Goal: Task Accomplishment & Management: Complete application form

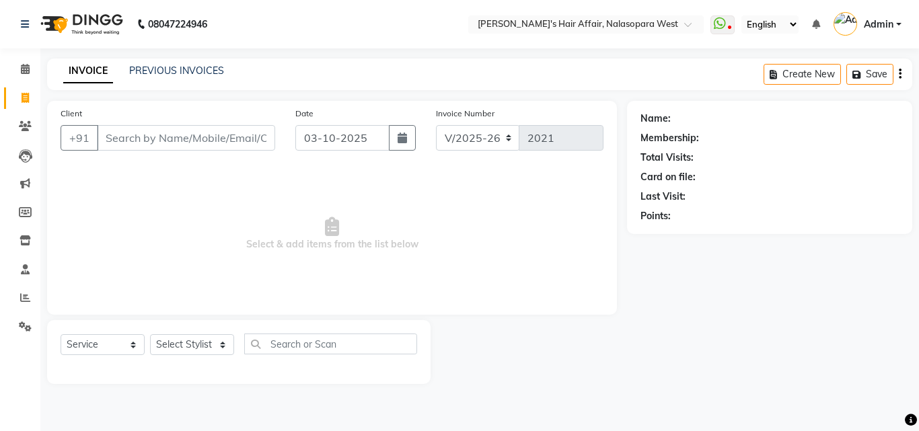
select select "6172"
select select "service"
select select "86268"
click at [150, 334] on select "Select Stylist Afzal Anjali Dilip Hair Affair Laksh Rashi Saniya Sayali Shweta …" at bounding box center [192, 344] width 84 height 21
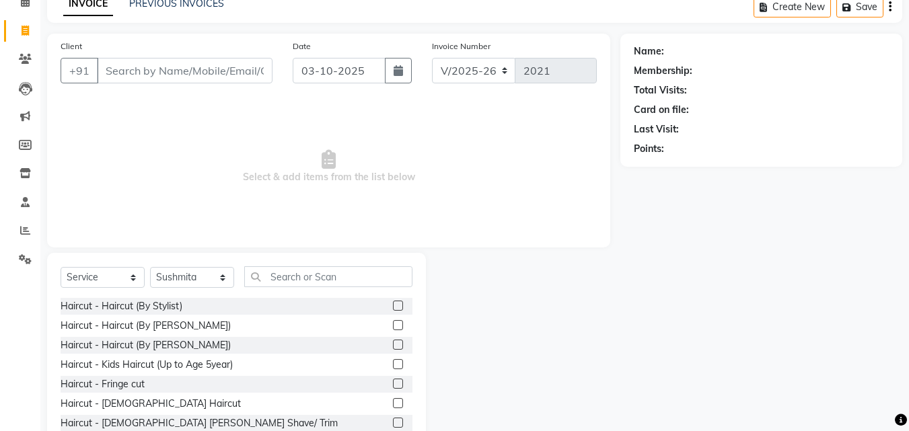
scroll to position [108, 0]
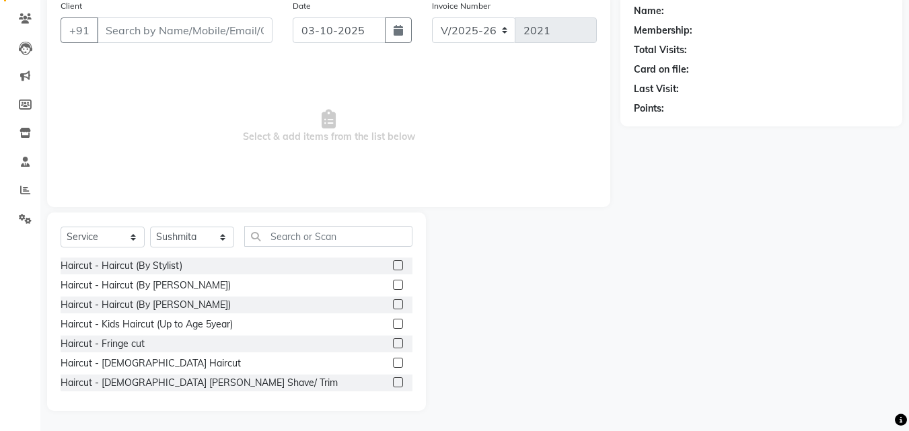
click at [393, 264] on label at bounding box center [398, 265] width 10 height 10
click at [393, 264] on input "checkbox" at bounding box center [397, 266] width 9 height 9
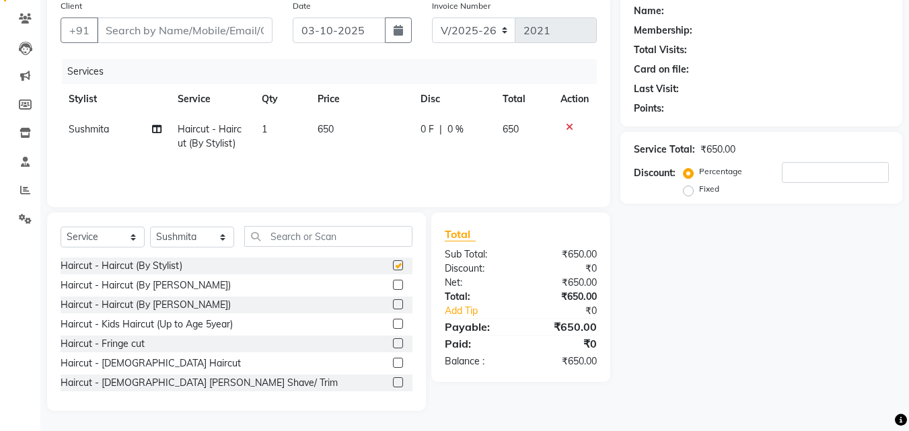
checkbox input "false"
click at [199, 229] on select "Select Stylist [PERSON_NAME] [PERSON_NAME] Hair Affair Laksh [PERSON_NAME] [PER…" at bounding box center [192, 237] width 84 height 21
click at [150, 227] on select "Select Stylist [PERSON_NAME] [PERSON_NAME] Hair Affair Laksh [PERSON_NAME] [PER…" at bounding box center [192, 237] width 84 height 21
click at [304, 239] on input "text" at bounding box center [328, 236] width 168 height 21
click at [219, 243] on select "Select Stylist [PERSON_NAME] [PERSON_NAME] Hair Affair Laksh [PERSON_NAME] [PER…" at bounding box center [192, 237] width 84 height 21
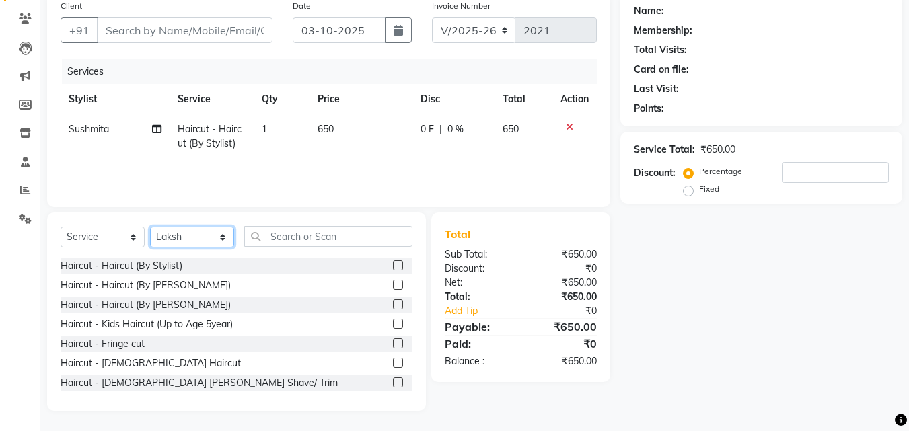
select select "89133"
click at [150, 227] on select "Select Stylist [PERSON_NAME] [PERSON_NAME] Hair Affair Laksh [PERSON_NAME] [PER…" at bounding box center [192, 237] width 84 height 21
click at [393, 385] on label at bounding box center [398, 382] width 10 height 10
click at [393, 385] on input "checkbox" at bounding box center [397, 383] width 9 height 9
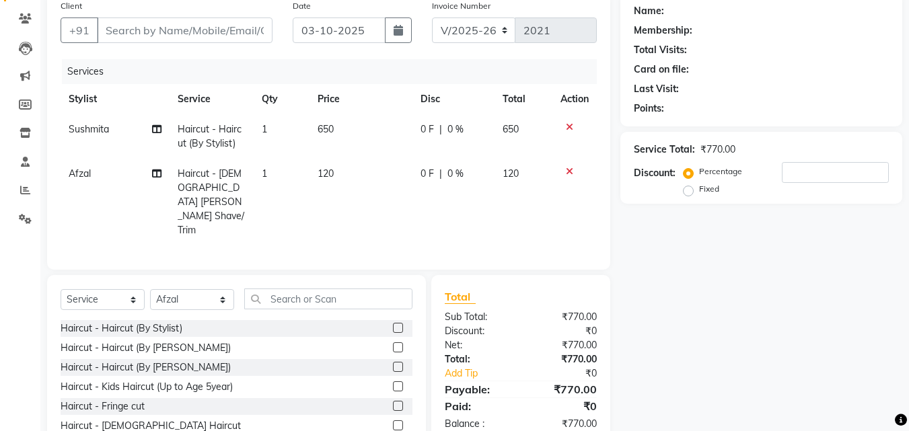
checkbox input "false"
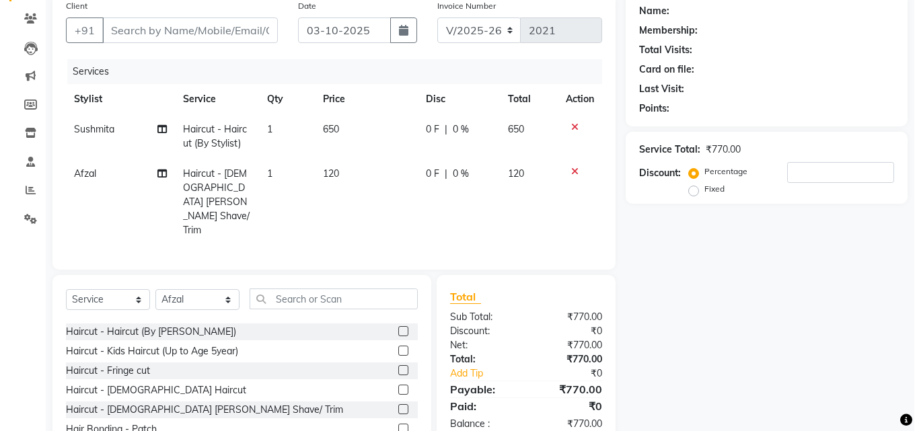
scroll to position [67, 0]
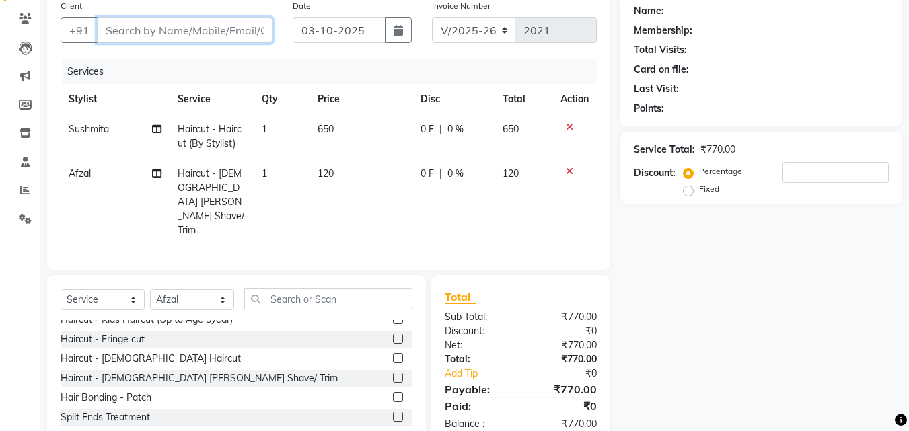
click at [121, 34] on input "Client" at bounding box center [185, 30] width 176 height 26
type input "8"
type input "0"
type input "8483805488"
click at [257, 28] on span "Add Client" at bounding box center [237, 30] width 53 height 13
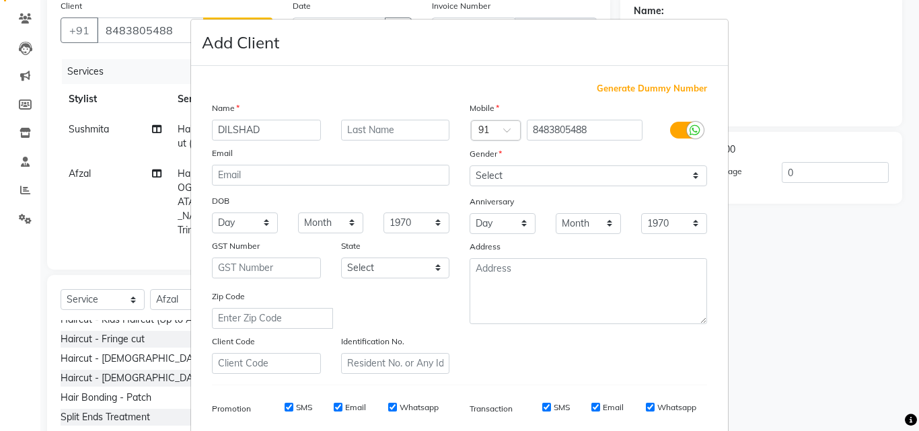
type input "DILSHAD"
click at [381, 126] on input "text" at bounding box center [395, 130] width 109 height 21
click at [390, 128] on input "DHUKKA" at bounding box center [395, 130] width 109 height 21
type input "[PERSON_NAME]"
click at [270, 124] on input "DILSHAD" at bounding box center [266, 130] width 109 height 21
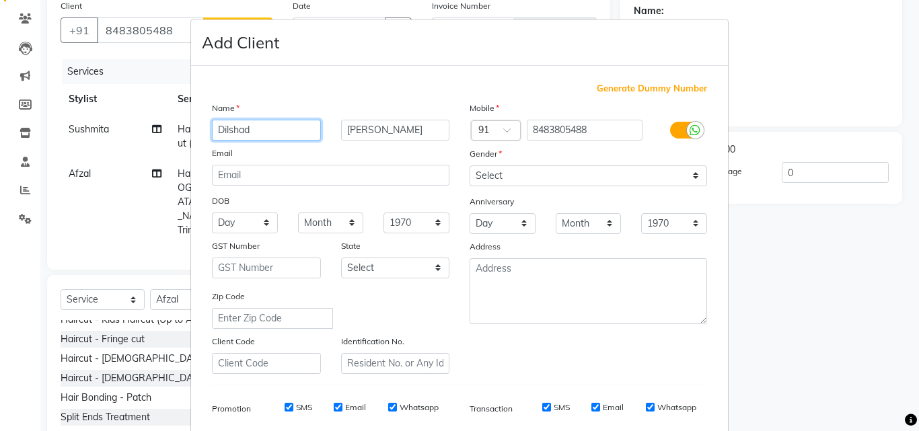
type input "Dilshad"
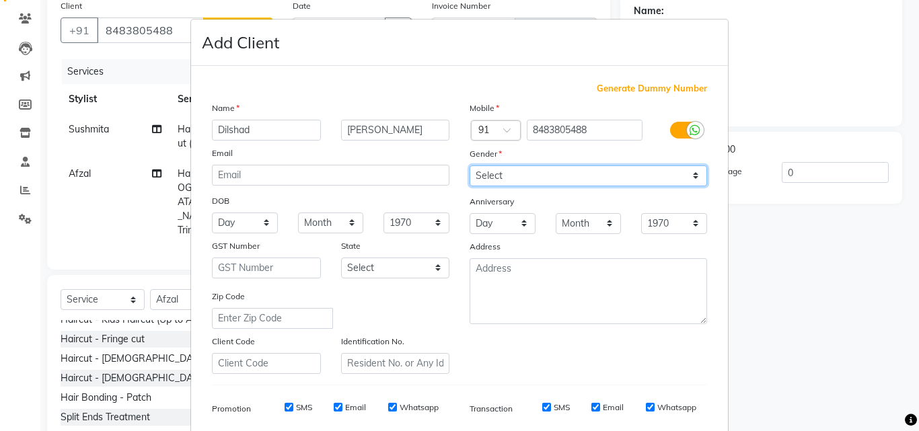
click at [484, 178] on select "Select Male Female Other Prefer Not To Say" at bounding box center [587, 175] width 237 height 21
select select "female"
click at [469, 165] on select "Select Male Female Other Prefer Not To Say" at bounding box center [587, 175] width 237 height 21
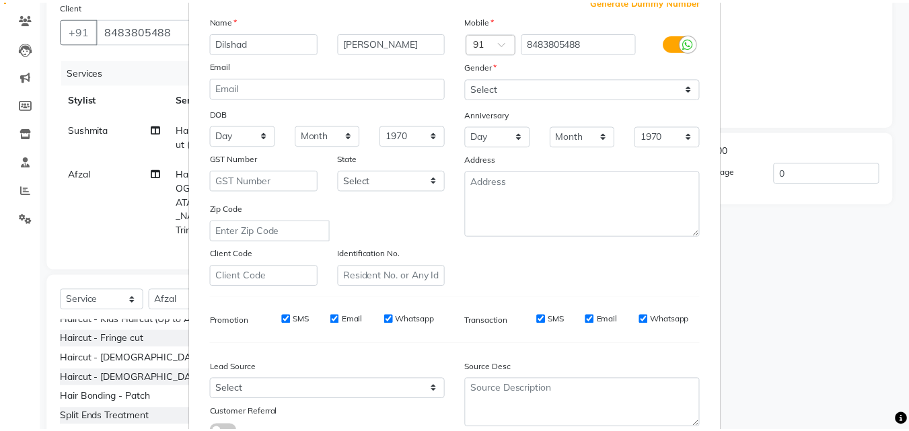
scroll to position [190, 0]
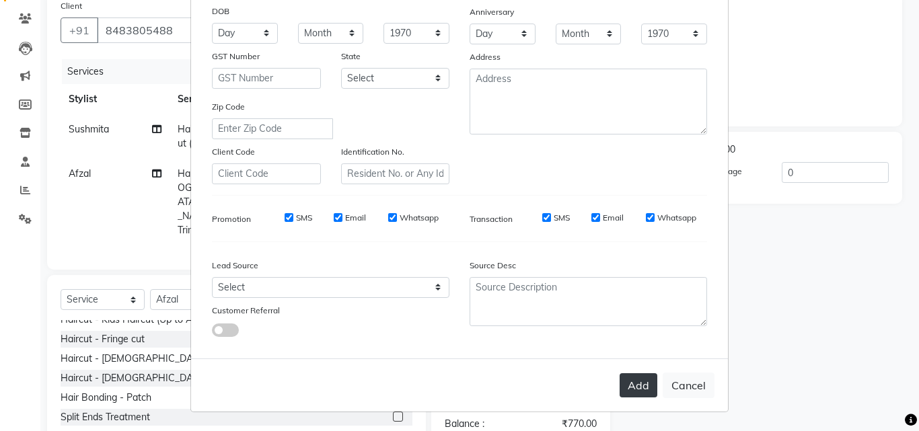
click at [621, 393] on button "Add" at bounding box center [638, 385] width 38 height 24
select select
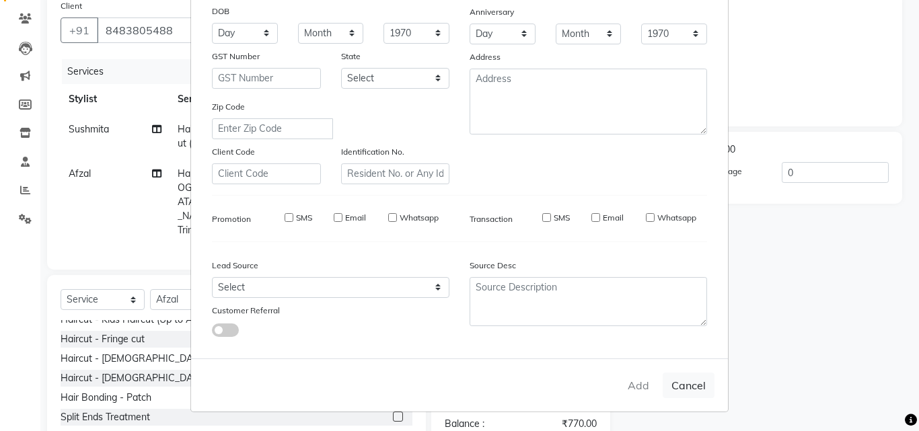
select select
checkbox input "false"
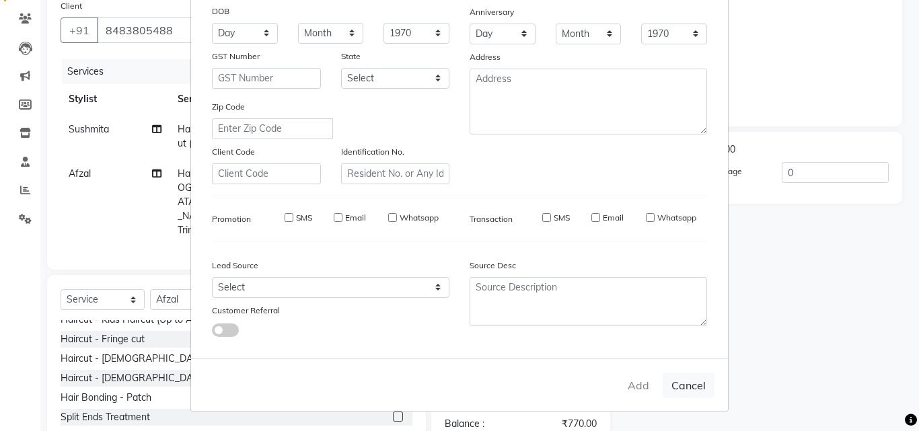
checkbox input "false"
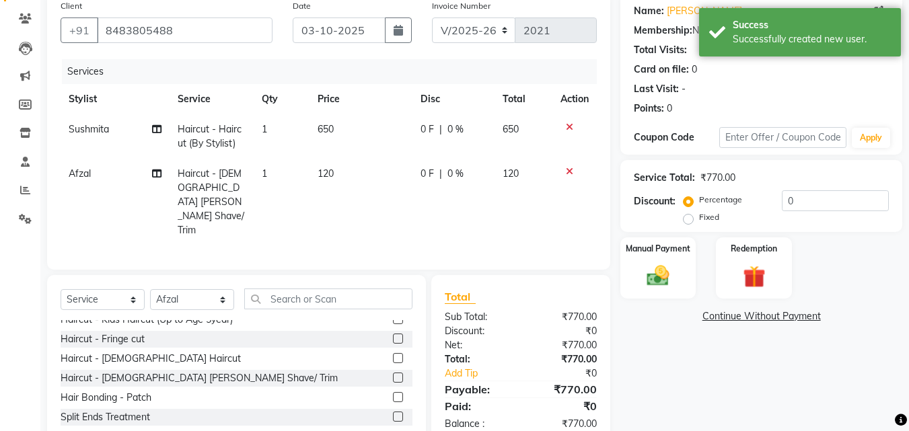
scroll to position [152, 0]
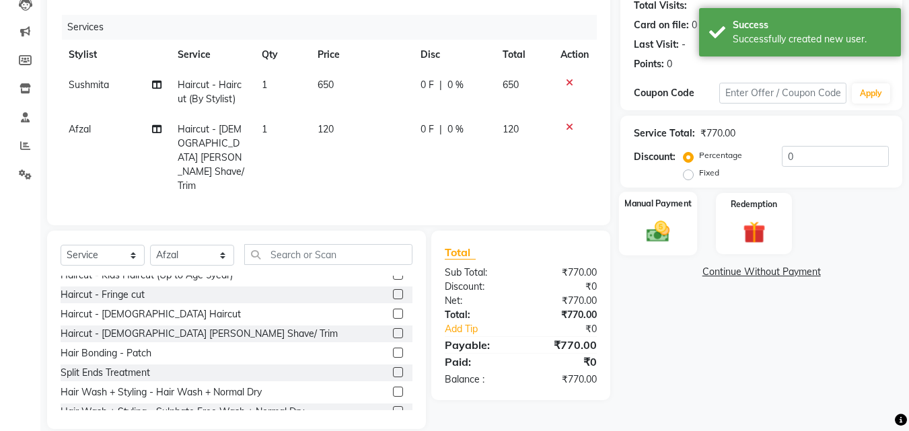
click at [648, 217] on div "Manual Payment" at bounding box center [658, 224] width 79 height 64
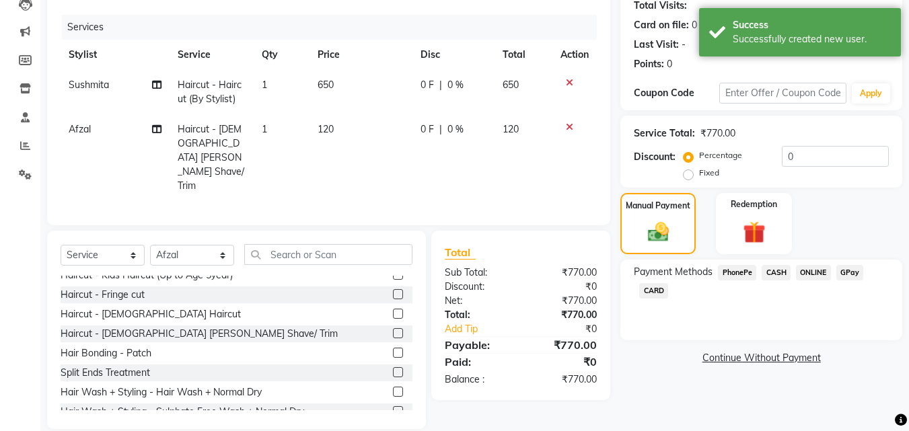
click at [850, 276] on span "GPay" at bounding box center [850, 272] width 28 height 15
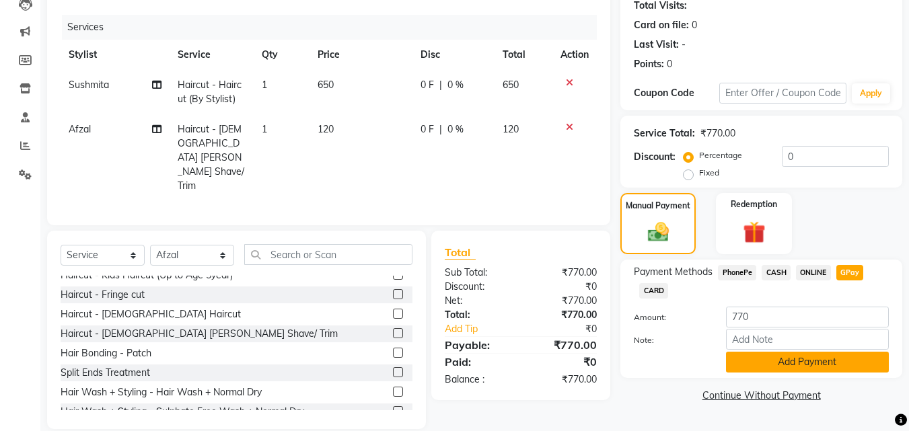
click at [820, 367] on button "Add Payment" at bounding box center [807, 362] width 163 height 21
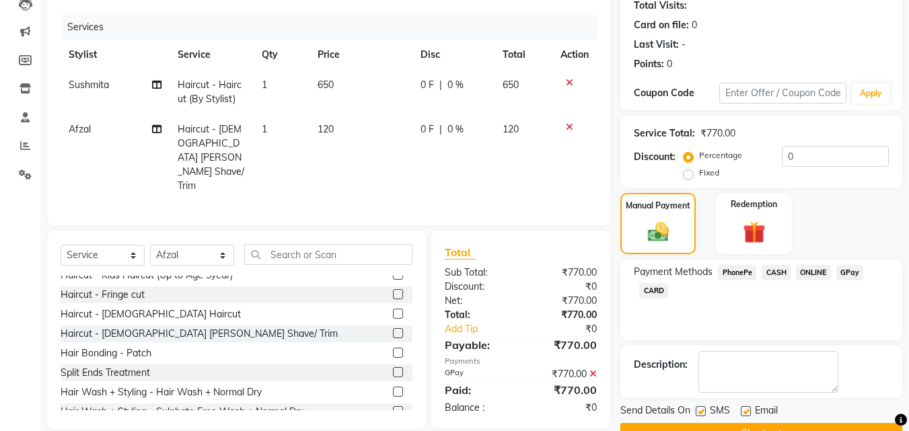
scroll to position [185, 0]
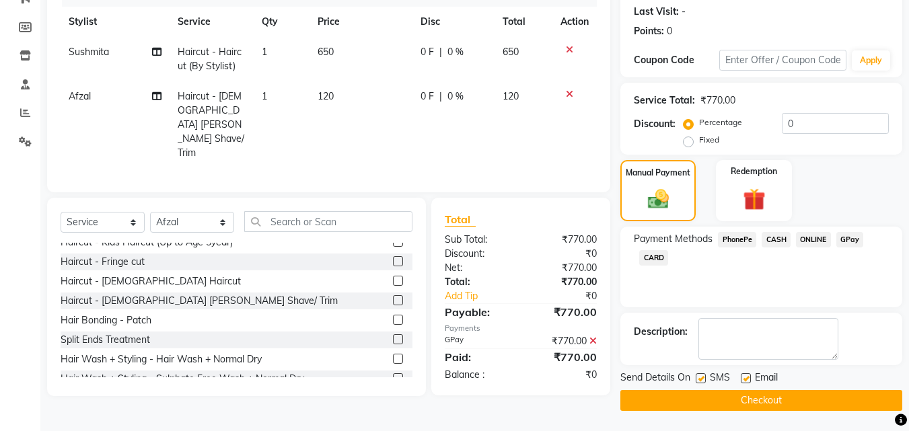
click at [718, 404] on button "Checkout" at bounding box center [761, 400] width 282 height 21
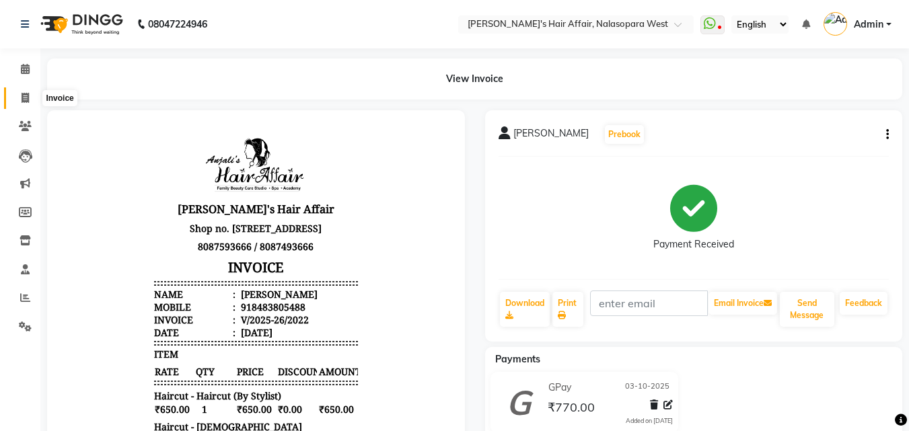
click at [24, 96] on icon at bounding box center [25, 98] width 7 height 10
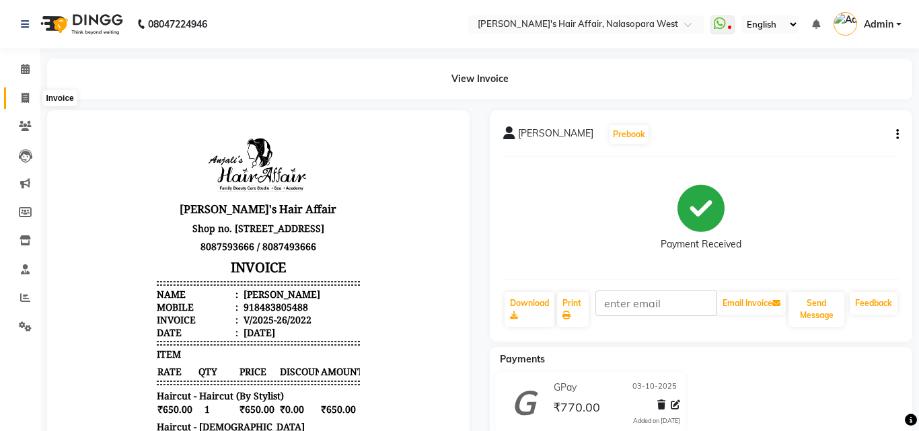
select select "6172"
select select "service"
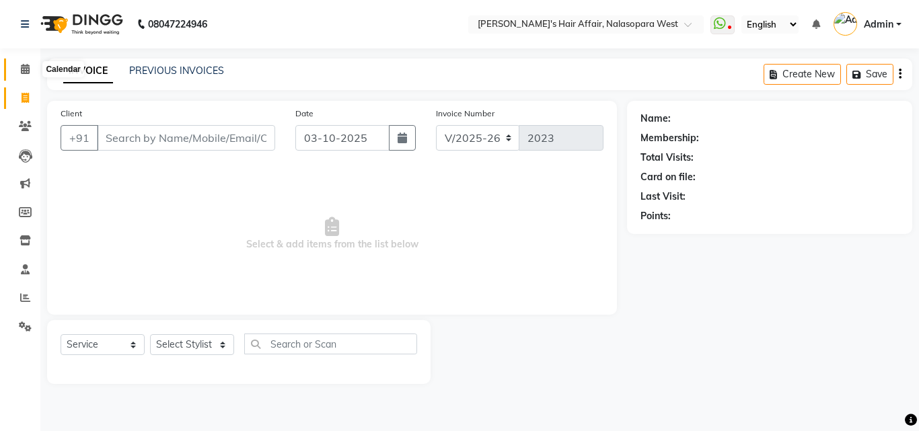
click at [22, 69] on icon at bounding box center [25, 69] width 9 height 10
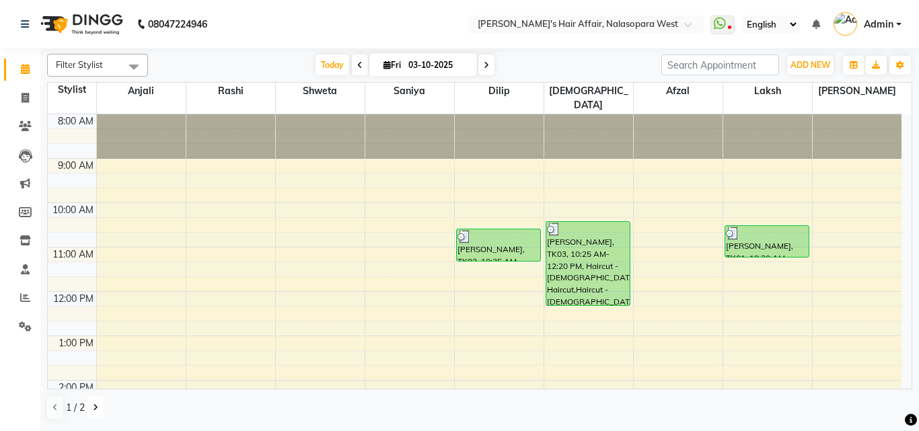
click at [98, 403] on button at bounding box center [95, 407] width 16 height 23
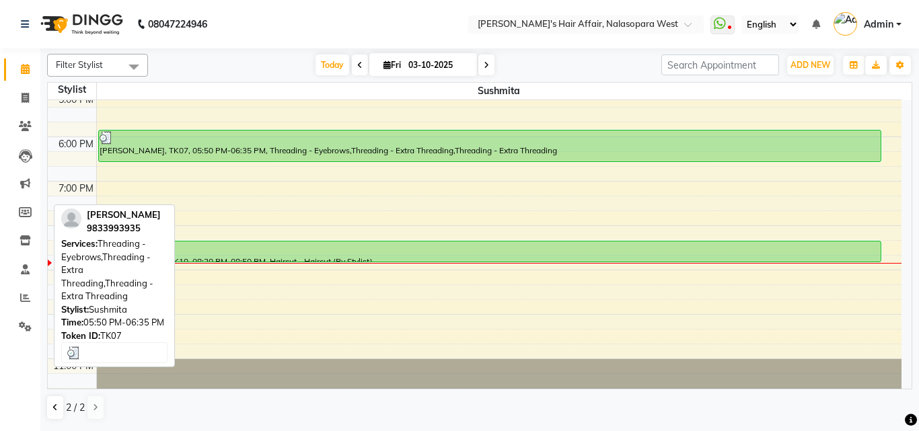
scroll to position [421, 0]
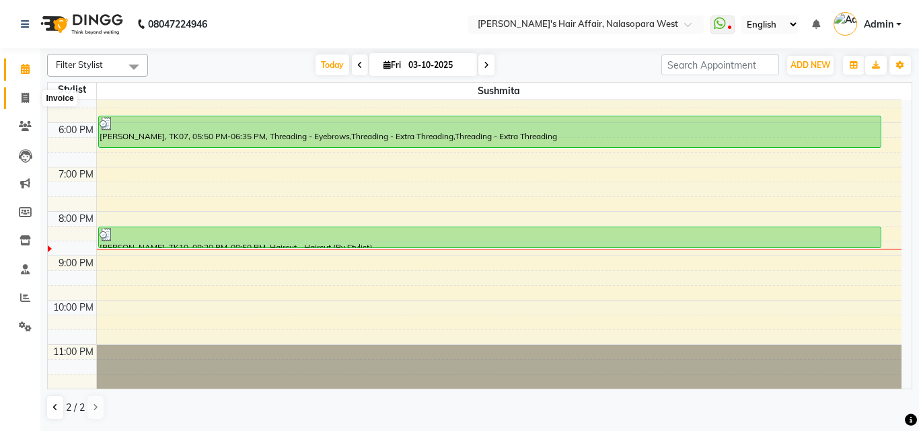
click at [31, 102] on span at bounding box center [25, 98] width 24 height 15
select select "service"
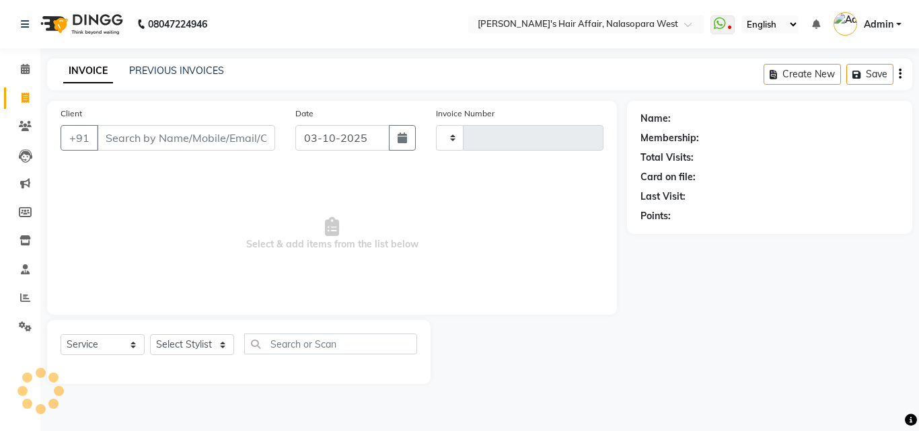
type input "2023"
select select "6172"
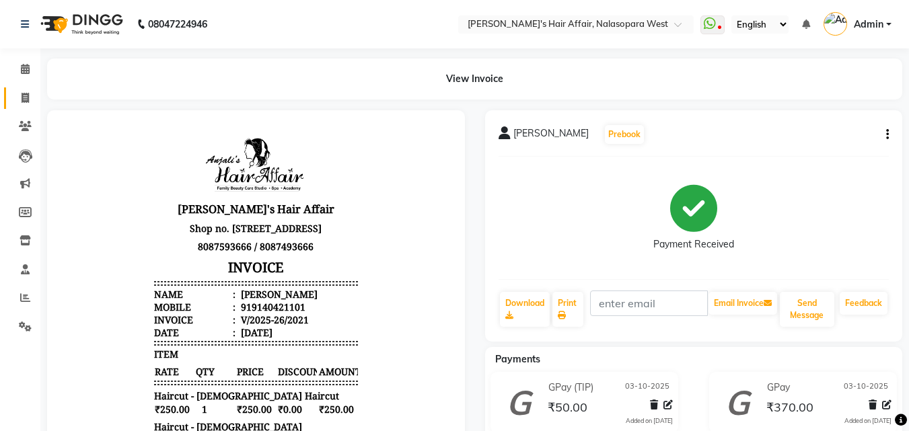
click at [14, 88] on link "Invoice" at bounding box center [20, 98] width 32 height 22
select select "6172"
select select "service"
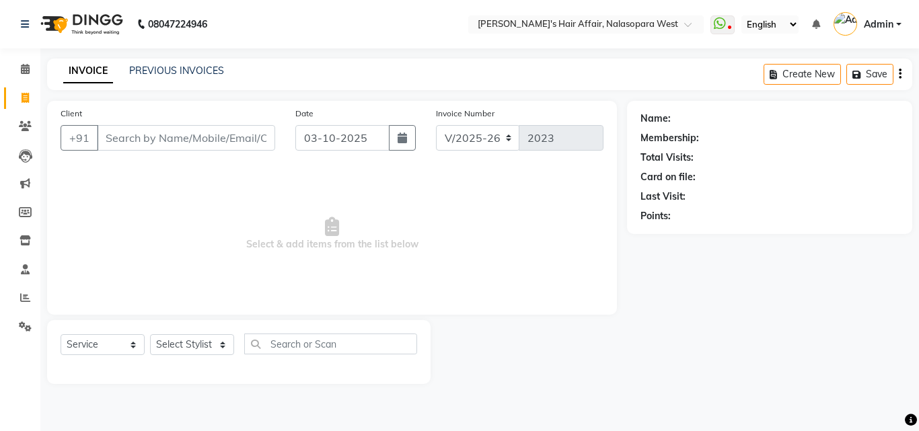
click at [178, 137] on input "Client" at bounding box center [186, 138] width 178 height 26
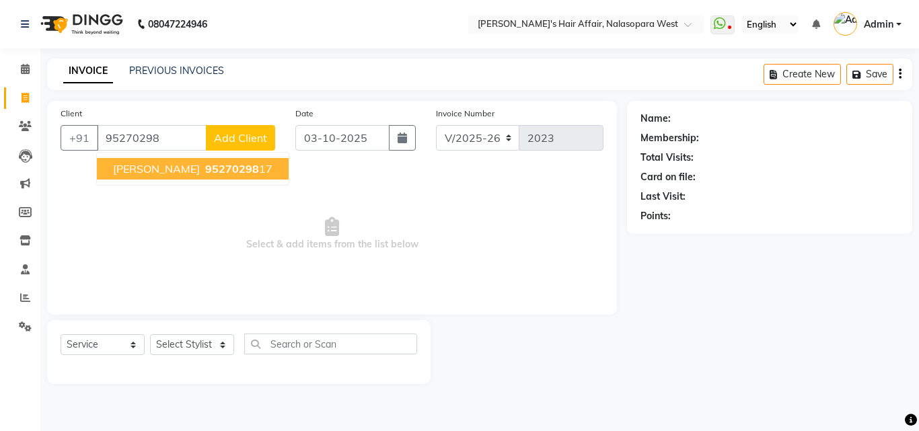
click at [183, 177] on button "[PERSON_NAME] 95270298 17" at bounding box center [193, 169] width 192 height 22
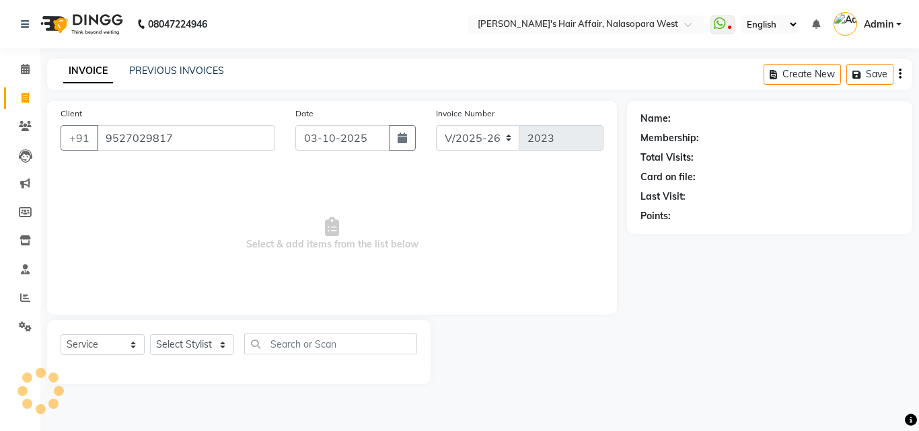
type input "9527029817"
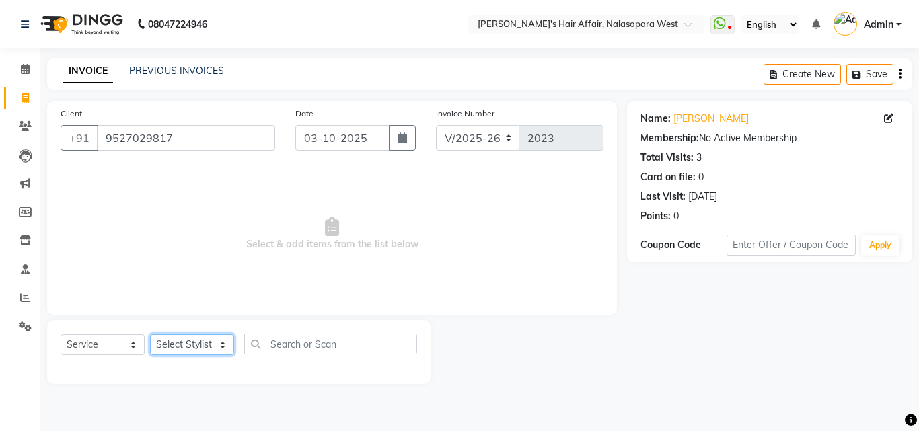
click at [207, 344] on select "Select Stylist [PERSON_NAME] [PERSON_NAME] Hair Affair Laksh [PERSON_NAME] [PER…" at bounding box center [192, 344] width 84 height 21
select select "86313"
click at [150, 334] on select "Select Stylist [PERSON_NAME] [PERSON_NAME] Hair Affair Laksh [PERSON_NAME] [PER…" at bounding box center [192, 344] width 84 height 21
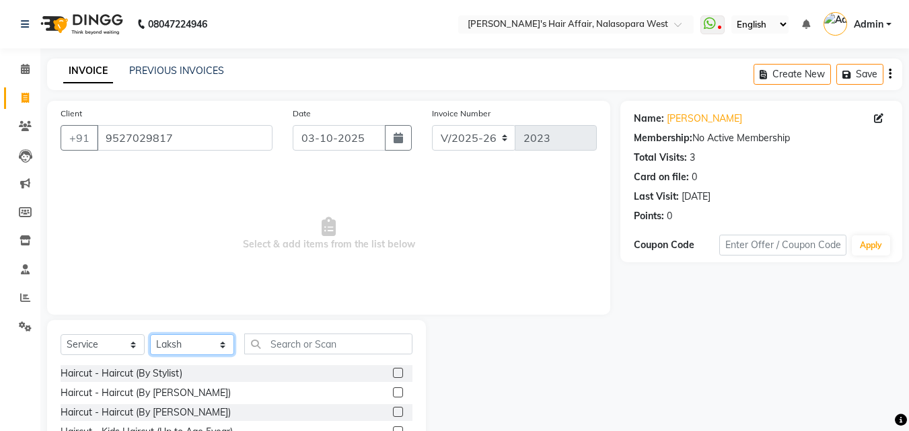
scroll to position [108, 0]
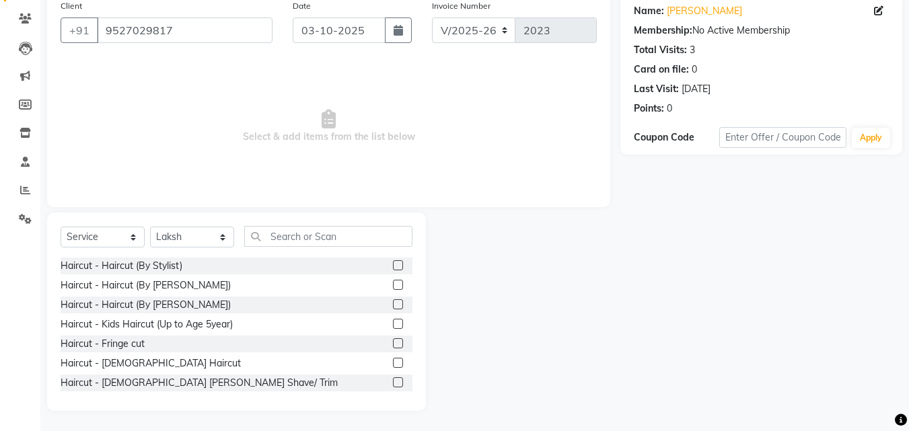
click at [393, 385] on label at bounding box center [398, 382] width 10 height 10
click at [393, 385] on input "checkbox" at bounding box center [397, 383] width 9 height 9
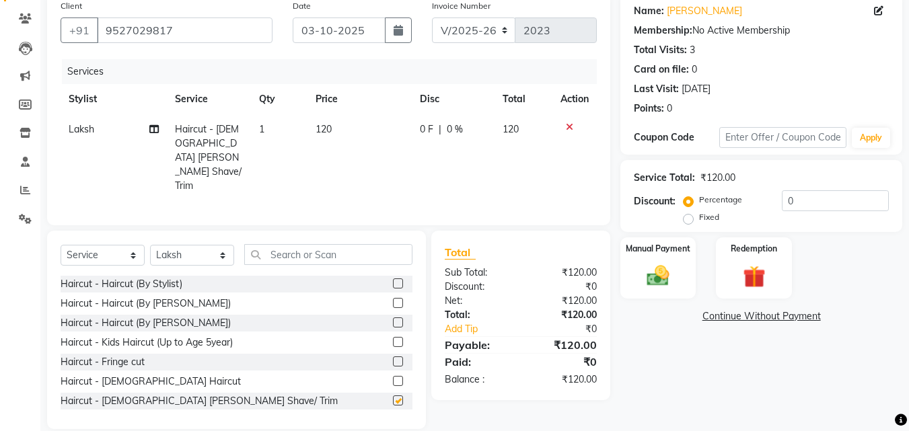
checkbox input "false"
click at [667, 278] on img at bounding box center [658, 275] width 38 height 27
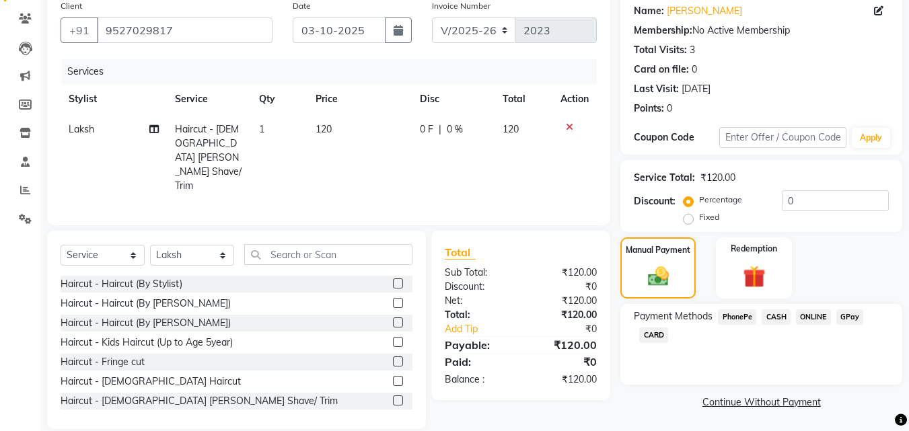
scroll to position [109, 0]
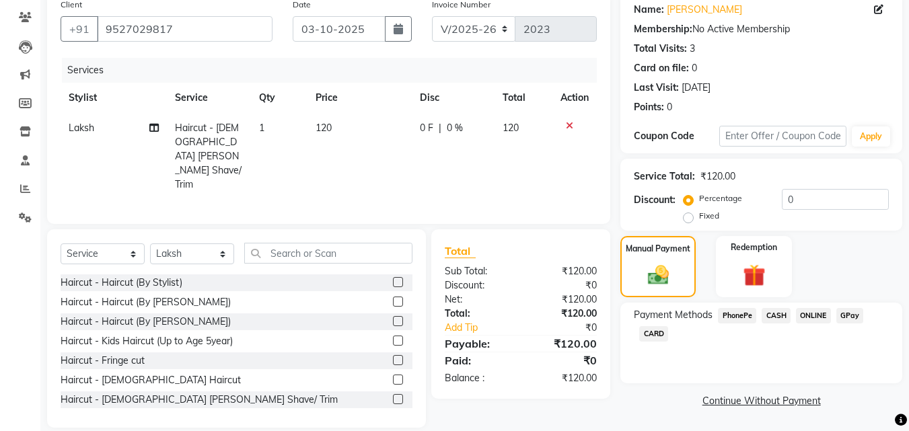
click at [847, 315] on span "GPay" at bounding box center [850, 315] width 28 height 15
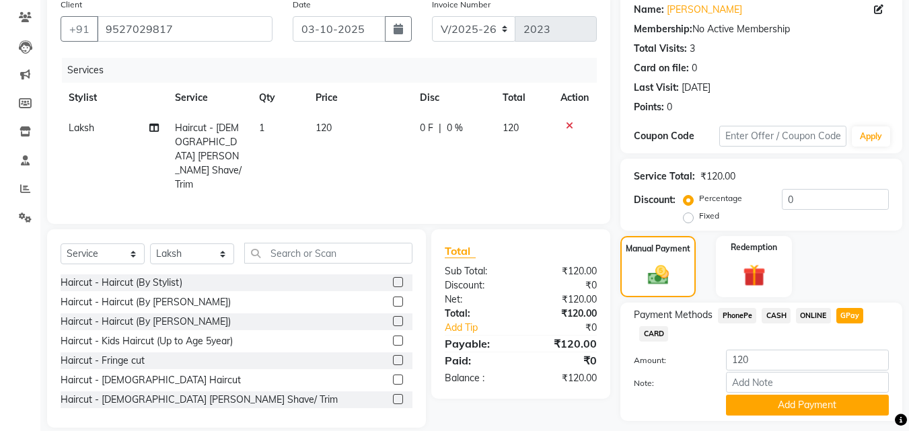
scroll to position [147, 0]
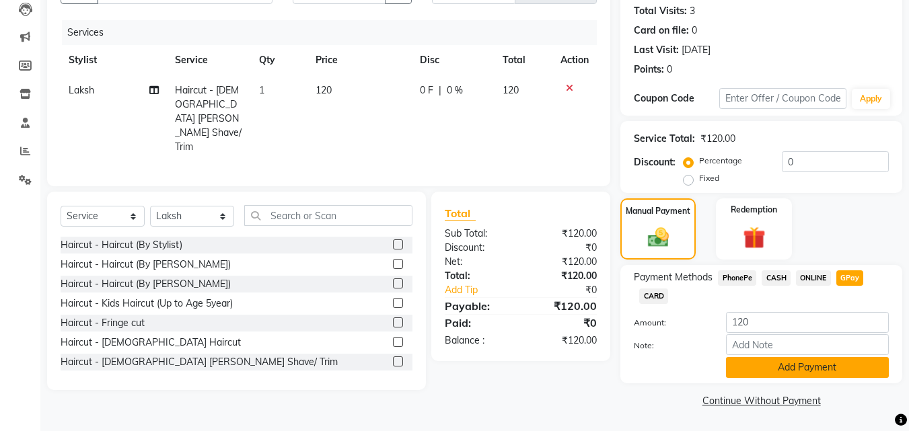
click at [863, 376] on button "Add Payment" at bounding box center [807, 367] width 163 height 21
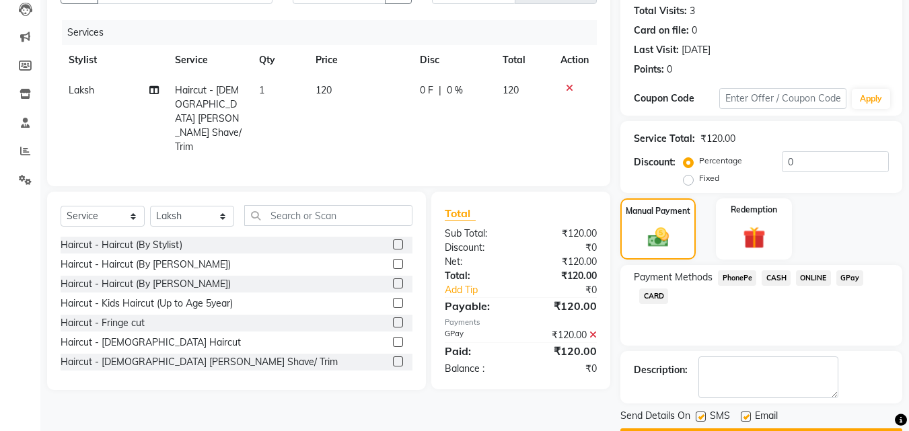
scroll to position [185, 0]
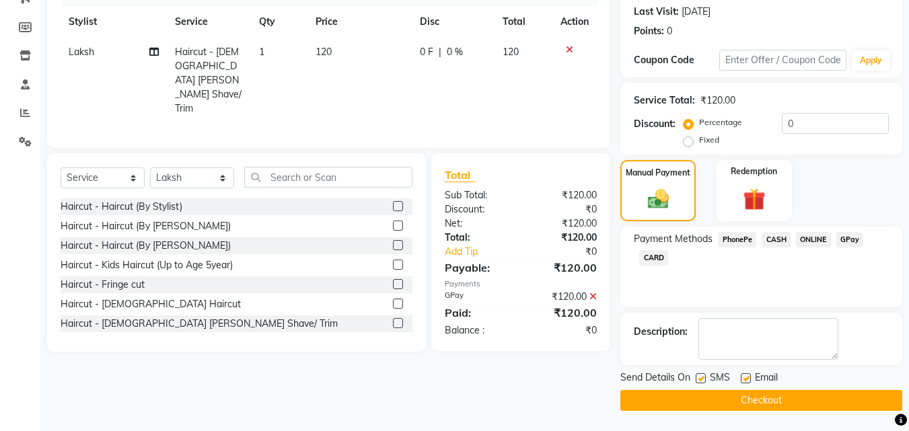
click at [882, 404] on button "Checkout" at bounding box center [761, 400] width 282 height 21
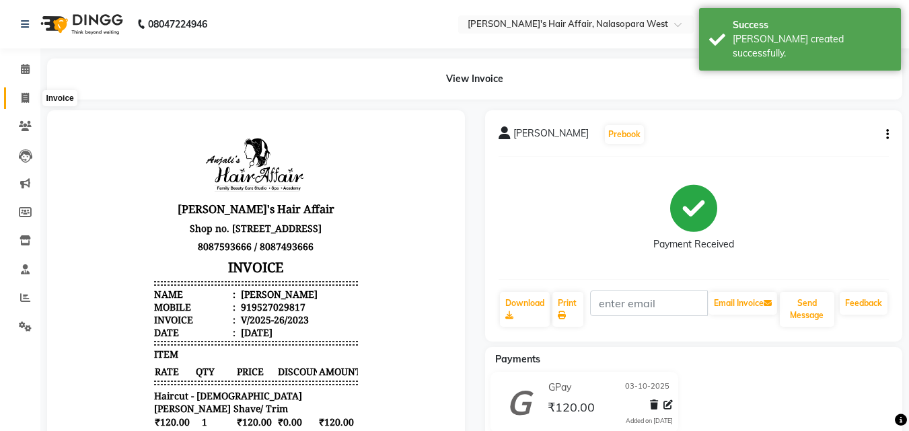
click at [27, 98] on icon at bounding box center [25, 98] width 7 height 10
select select "6172"
select select "service"
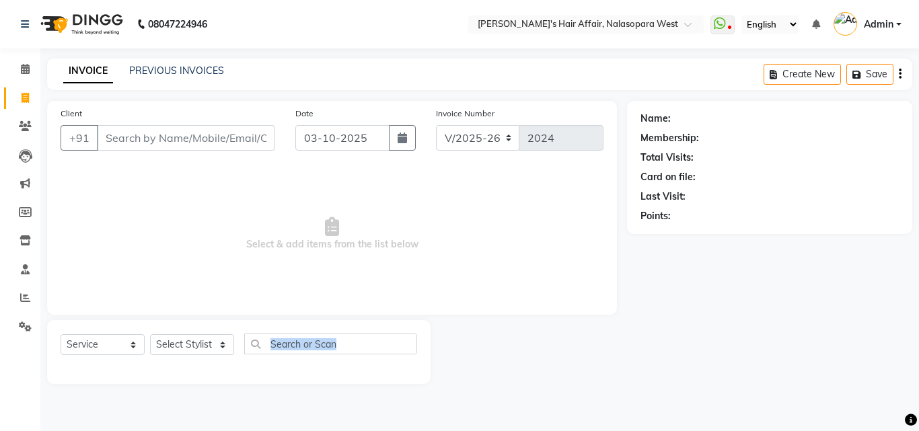
drag, startPoint x: 288, startPoint y: 376, endPoint x: 301, endPoint y: 457, distance: 82.5
click at [301, 430] on html "08047224946 Select Location × [PERSON_NAME]'s Hair Affair, Nalasopara West What…" at bounding box center [459, 215] width 919 height 431
click at [196, 157] on div "Client +91" at bounding box center [167, 133] width 235 height 55
click at [178, 128] on input "Client" at bounding box center [186, 138] width 178 height 26
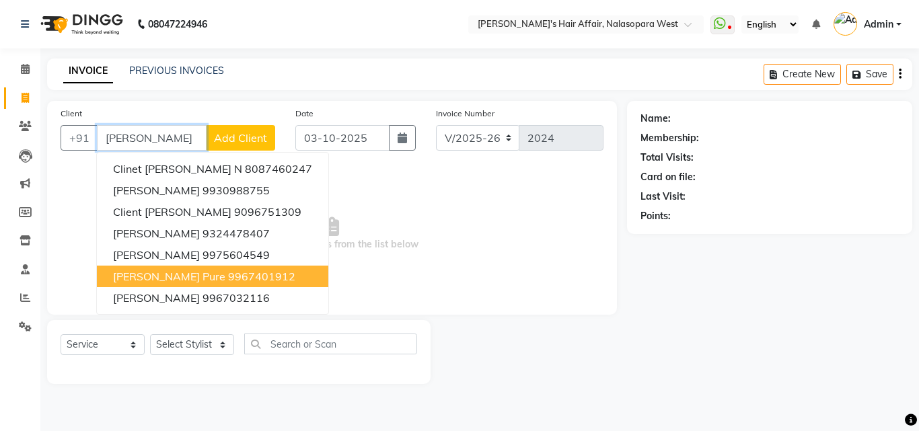
click at [228, 272] on ngb-highlight "9967401912" at bounding box center [261, 276] width 67 height 13
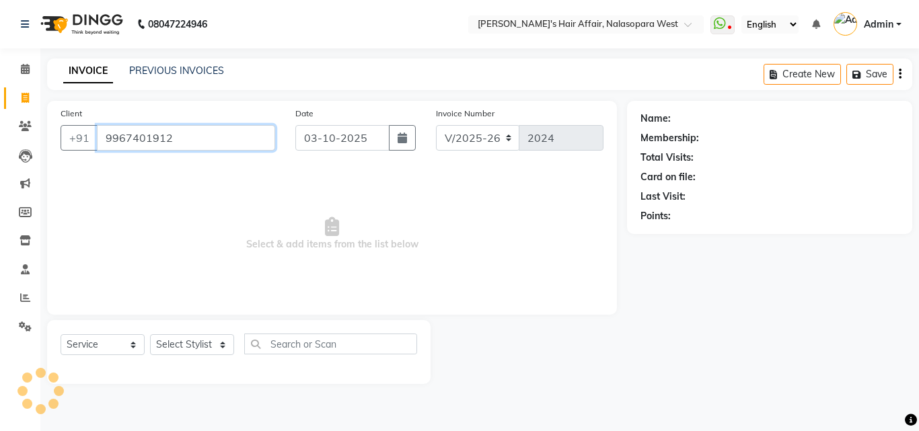
type input "9967401912"
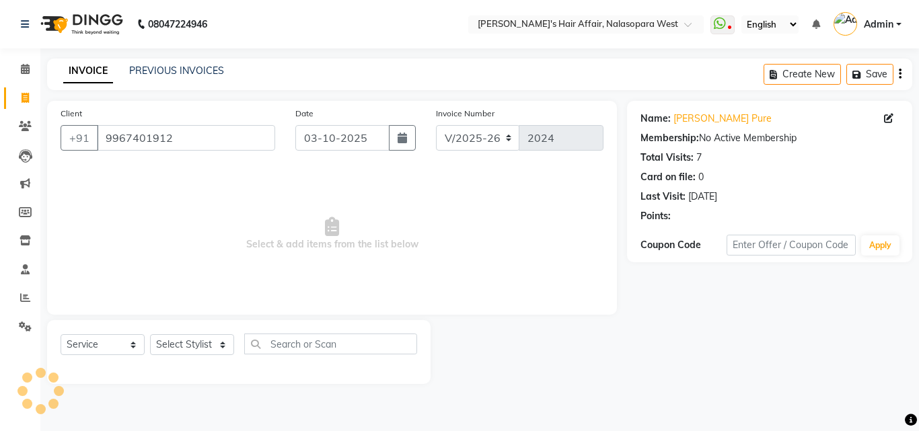
drag, startPoint x: 215, startPoint y: 332, endPoint x: 215, endPoint y: 342, distance: 10.8
click at [215, 340] on div "Select Service Product Membership Package Voucher Prepaid Gift Card Select Styl…" at bounding box center [238, 352] width 383 height 64
click at [215, 342] on select "Select Stylist [PERSON_NAME] [PERSON_NAME] Hair Affair Laksh [PERSON_NAME] [PER…" at bounding box center [192, 344] width 84 height 21
select select "45509"
click at [150, 334] on select "Select Stylist [PERSON_NAME] [PERSON_NAME] Hair Affair Laksh [PERSON_NAME] [PER…" at bounding box center [192, 344] width 84 height 21
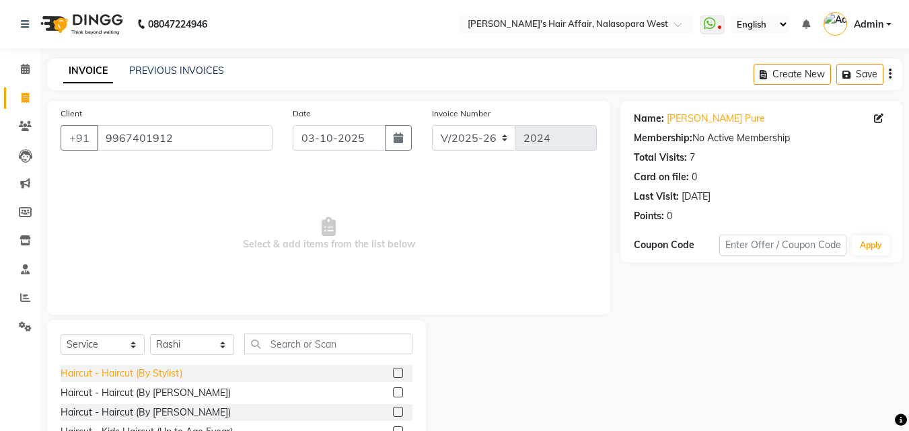
click at [168, 371] on div "Haircut - Haircut (By Stylist)" at bounding box center [122, 374] width 122 height 14
checkbox input "false"
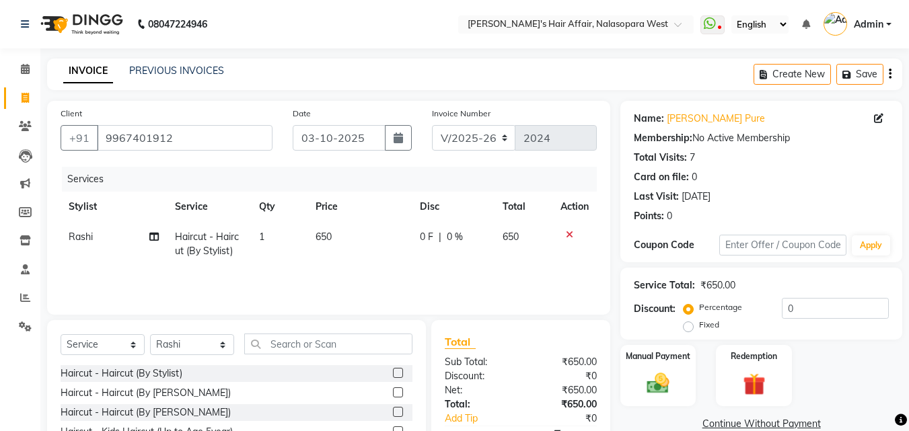
click at [568, 233] on icon at bounding box center [569, 234] width 7 height 9
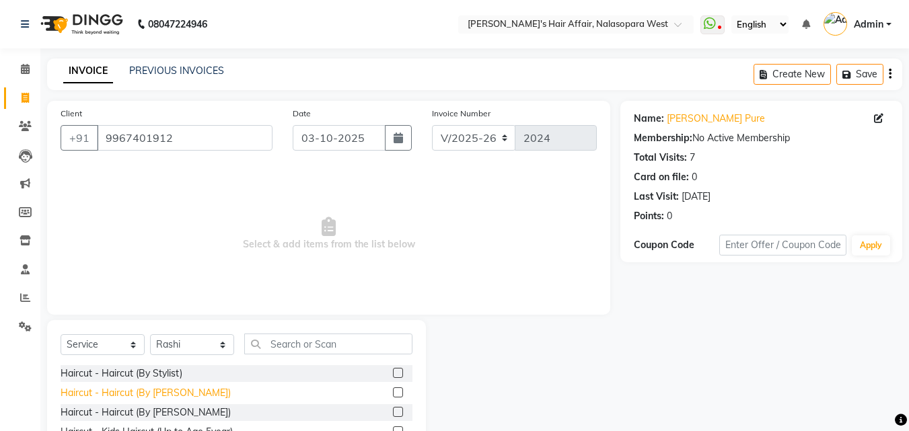
click at [180, 395] on div "Haircut - Haircut (By [PERSON_NAME])" at bounding box center [146, 393] width 170 height 14
checkbox input "false"
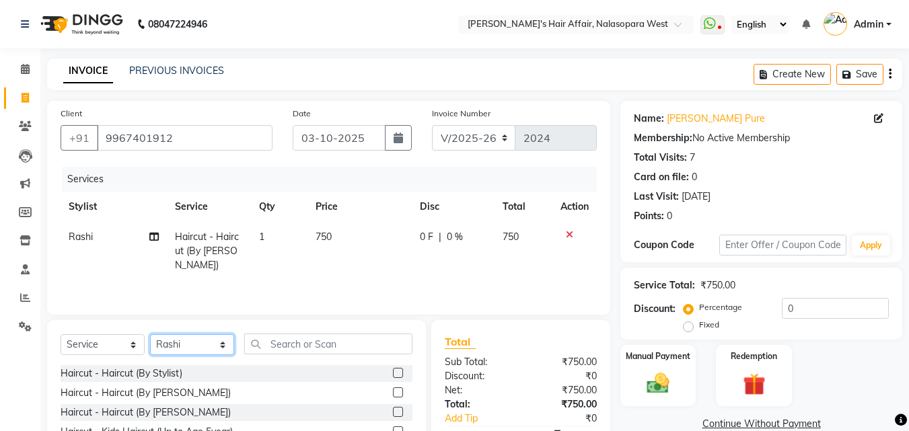
click at [204, 334] on select "Select Stylist [PERSON_NAME] [PERSON_NAME] Hair Affair Laksh [PERSON_NAME] [PER…" at bounding box center [192, 344] width 84 height 21
select select "86268"
click at [150, 334] on select "Select Stylist [PERSON_NAME] [PERSON_NAME] Hair Affair Laksh [PERSON_NAME] [PER…" at bounding box center [192, 344] width 84 height 21
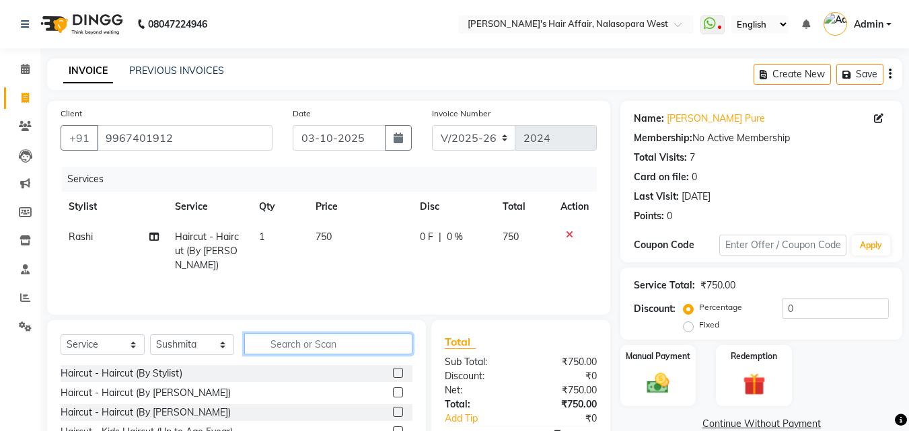
click at [278, 336] on input "text" at bounding box center [328, 344] width 168 height 21
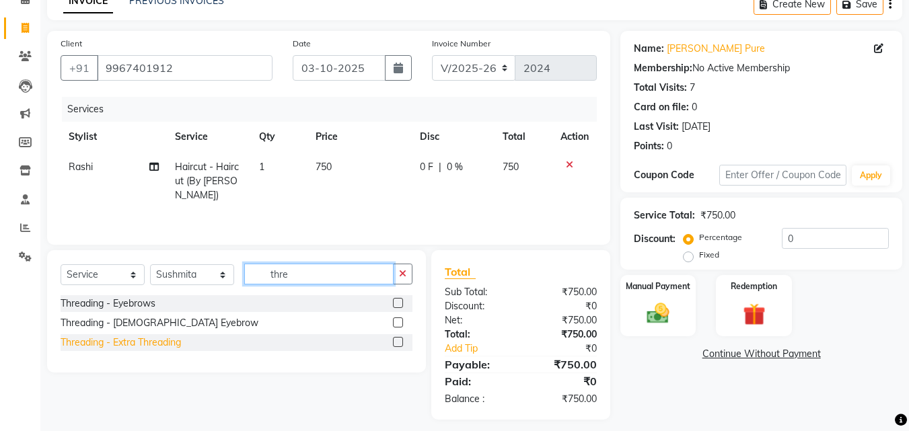
scroll to position [79, 0]
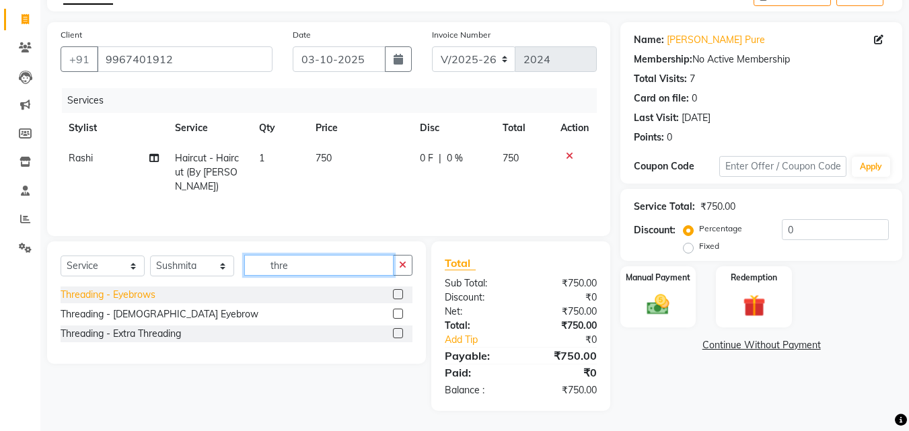
type input "thre"
click at [130, 298] on div "Threading - Eyebrows" at bounding box center [108, 295] width 95 height 14
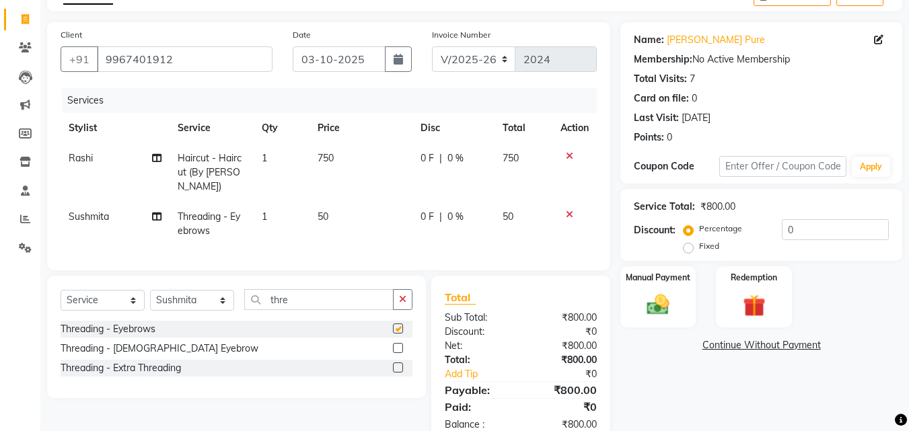
checkbox input "false"
click at [161, 375] on div "Threading - Extra Threading" at bounding box center [121, 368] width 120 height 14
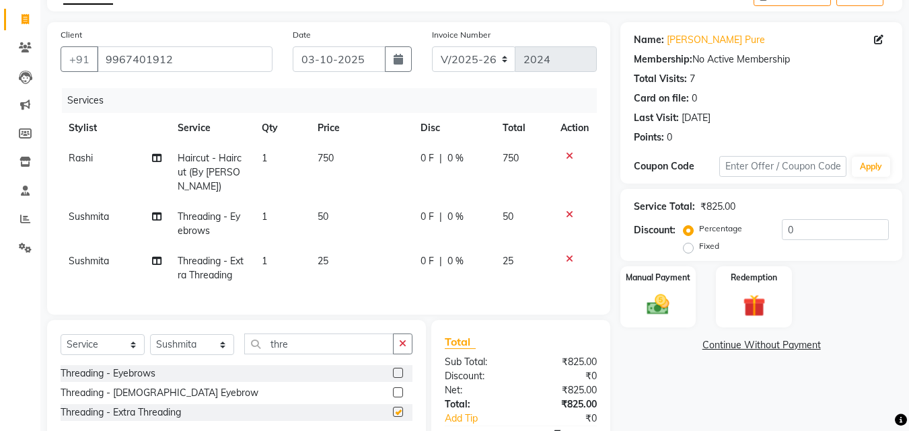
checkbox input "false"
click at [306, 264] on td "1" at bounding box center [282, 268] width 56 height 44
select select "86268"
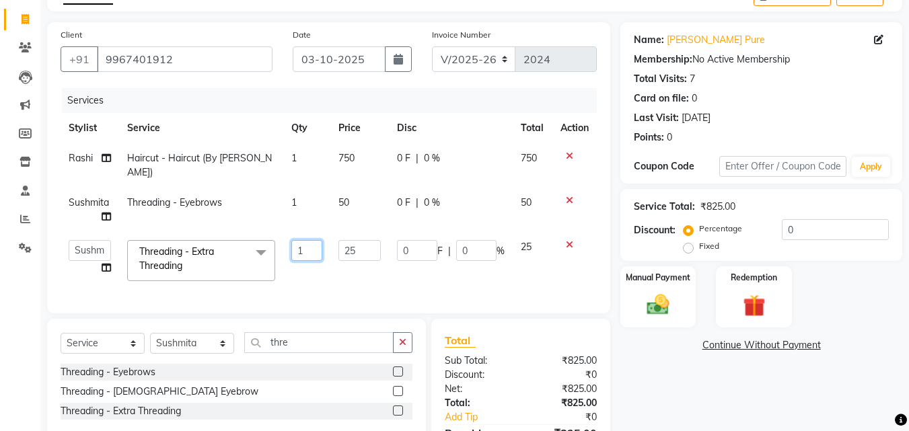
drag, startPoint x: 311, startPoint y: 237, endPoint x: 243, endPoint y: 248, distance: 68.1
click at [243, 248] on tr "[PERSON_NAME] [PERSON_NAME] Hair Affair Laksh [PERSON_NAME] [PERSON_NAME] [PERS…" at bounding box center [329, 260] width 536 height 57
type input "2"
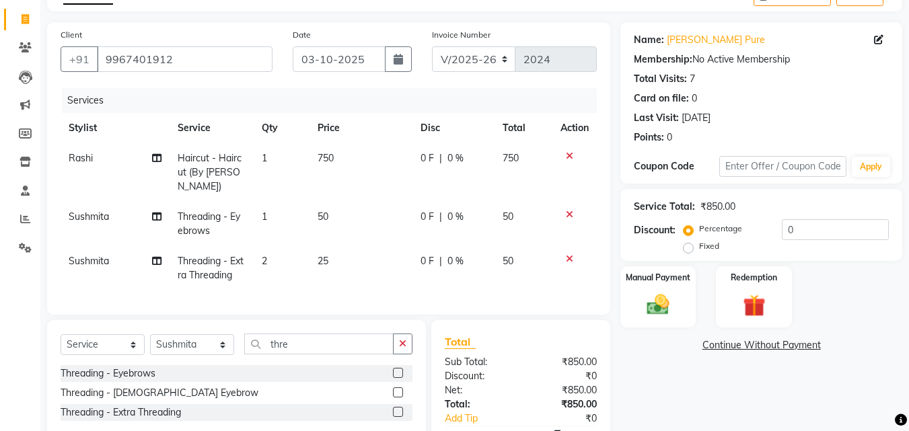
click at [779, 381] on div "Name: [PERSON_NAME] Pure Membership: No Active Membership Total Visits: 7 Card …" at bounding box center [766, 255] width 292 height 467
click at [693, 309] on div "Manual Payment" at bounding box center [658, 297] width 79 height 64
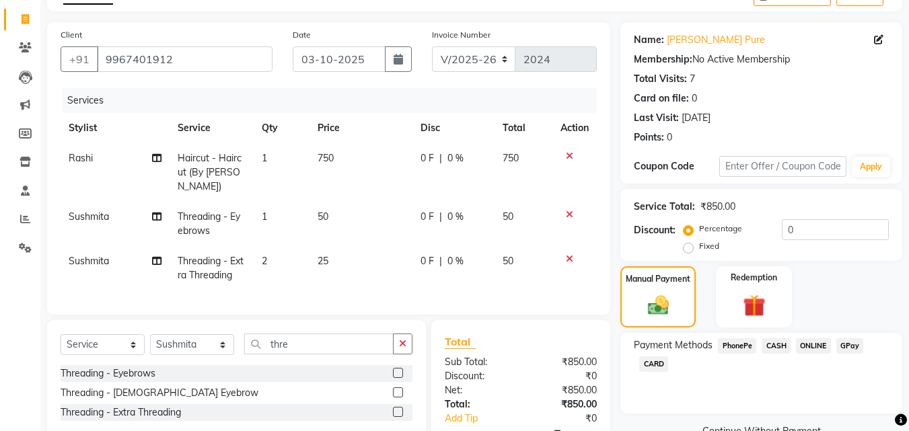
click at [778, 348] on span "CASH" at bounding box center [775, 345] width 29 height 15
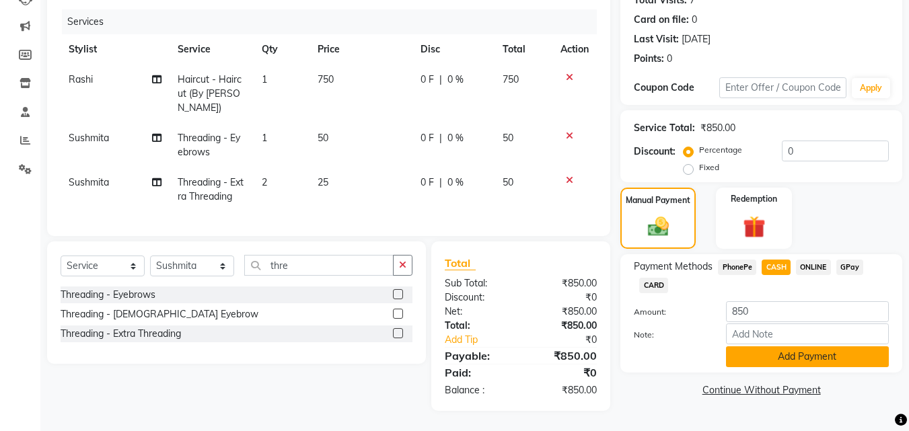
click at [795, 352] on button "Add Payment" at bounding box center [807, 356] width 163 height 21
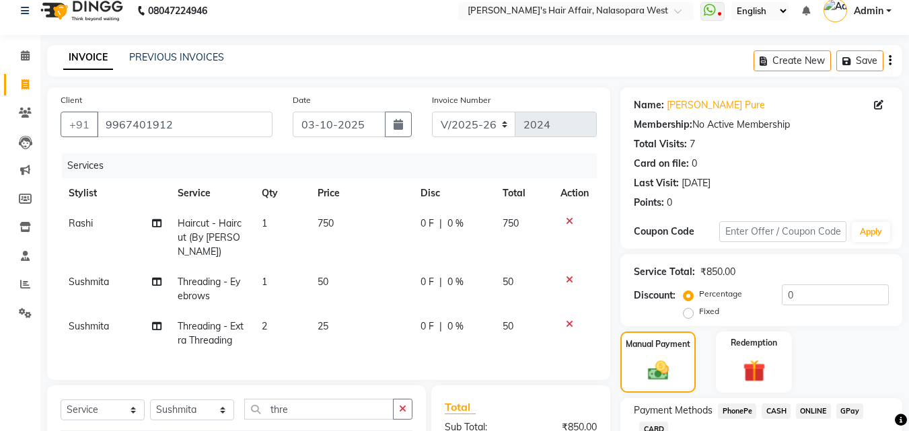
scroll to position [215, 0]
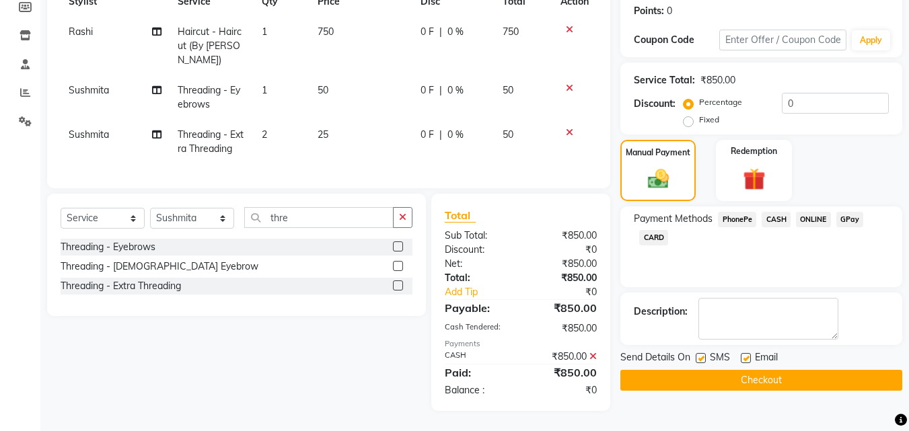
click at [729, 358] on div "Send Details On SMS Email Checkout" at bounding box center [761, 370] width 282 height 40
click at [731, 371] on button "Checkout" at bounding box center [761, 380] width 282 height 21
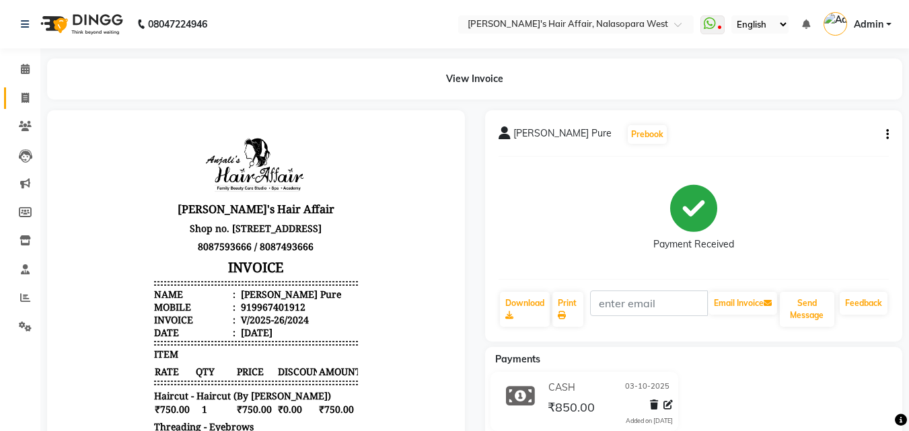
click at [20, 106] on link "Invoice" at bounding box center [20, 98] width 32 height 22
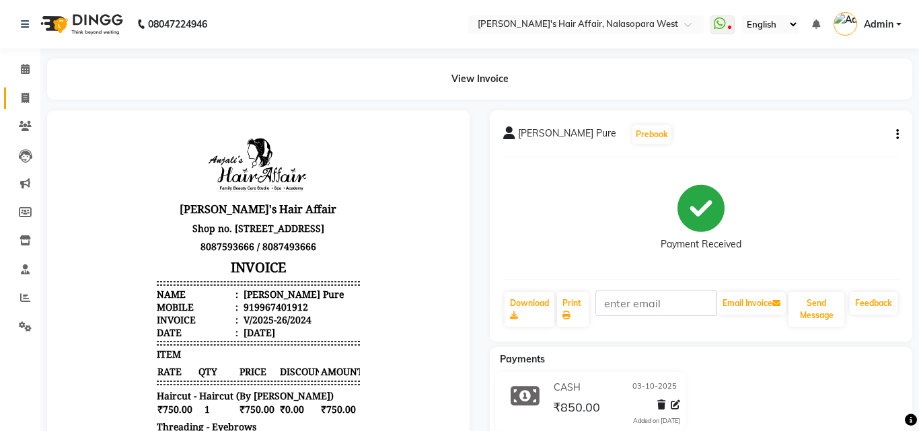
select select "6172"
select select "service"
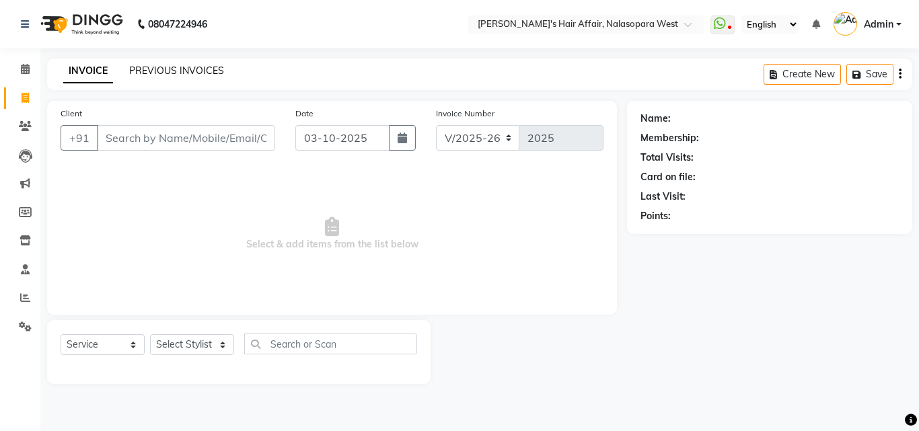
click at [206, 68] on link "PREVIOUS INVOICES" at bounding box center [176, 71] width 95 height 12
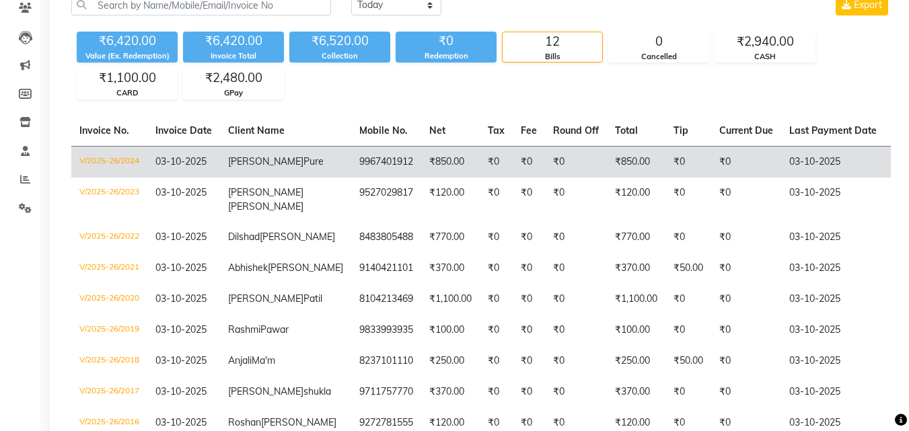
scroll to position [202, 0]
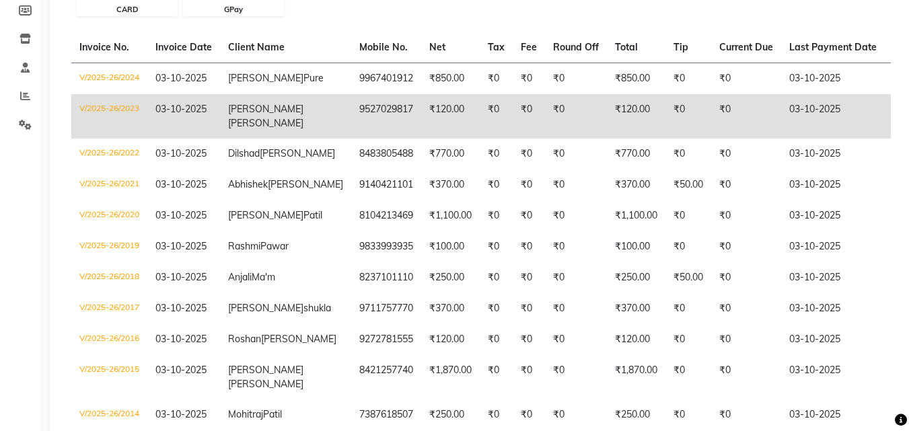
click at [351, 139] on td "9527029817" at bounding box center [386, 116] width 70 height 44
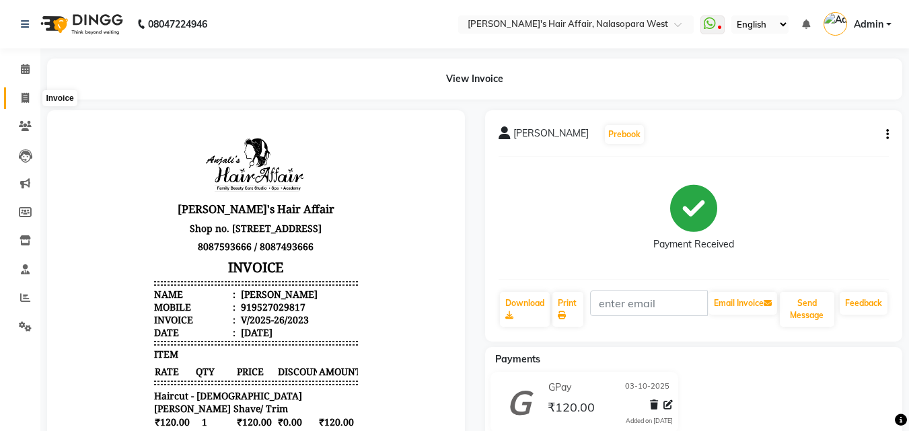
click at [18, 105] on span at bounding box center [25, 98] width 24 height 15
select select "service"
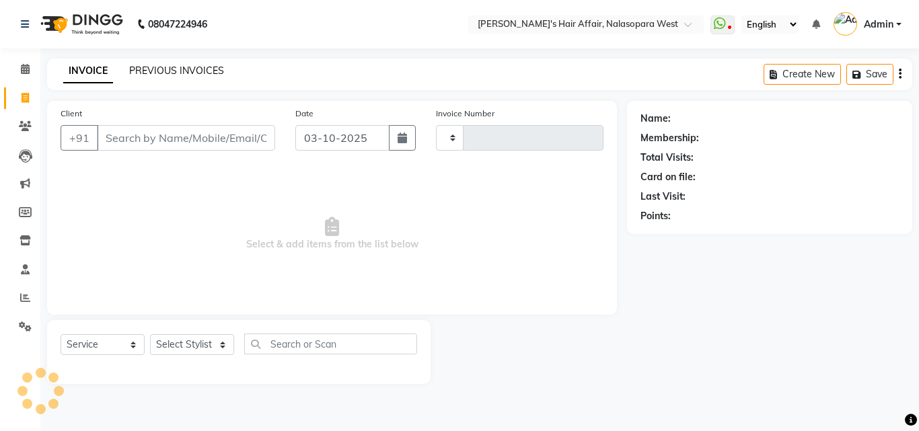
click at [169, 72] on link "PREVIOUS INVOICES" at bounding box center [176, 71] width 95 height 12
